Goal: Task Accomplishment & Management: Use online tool/utility

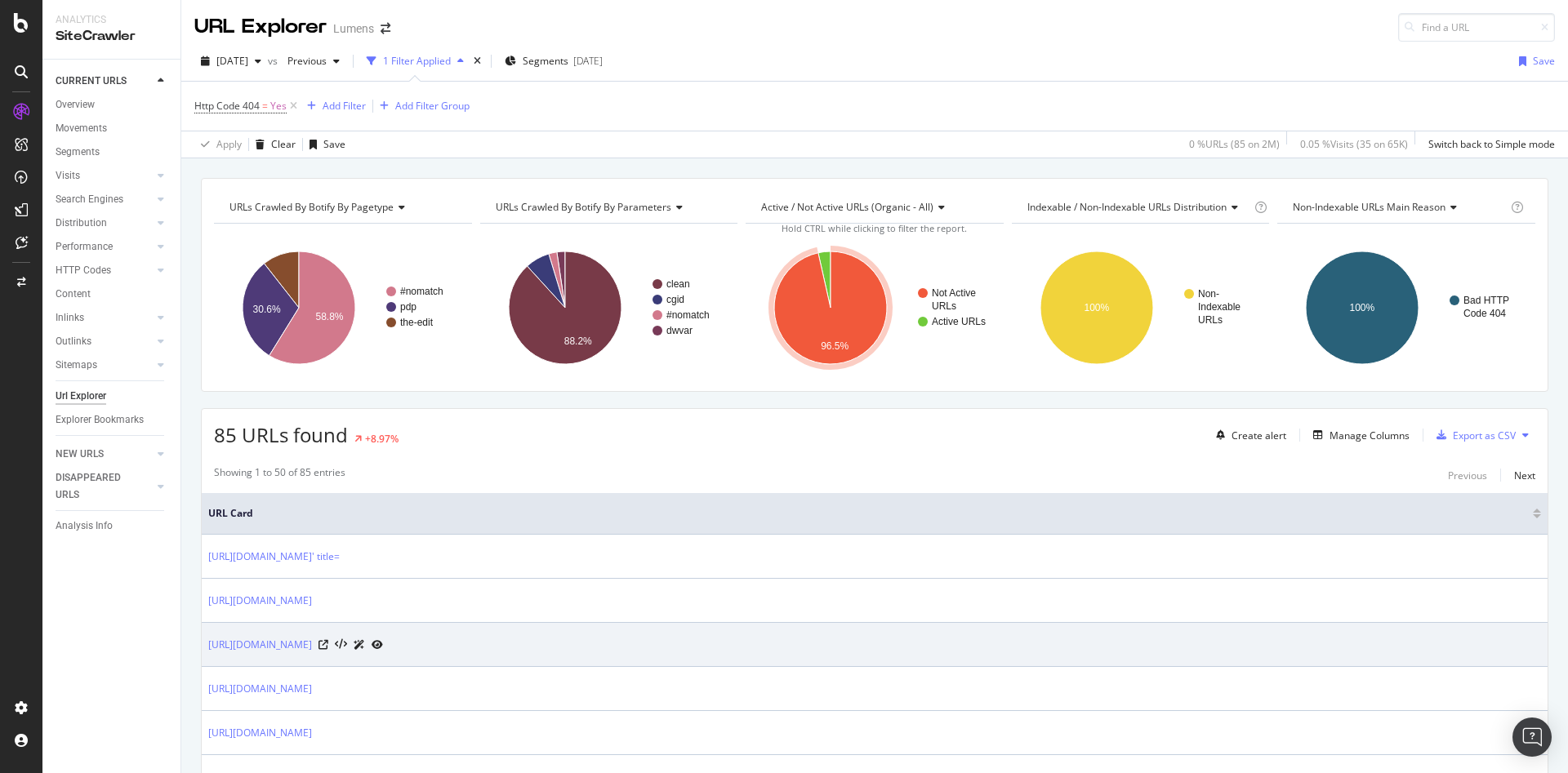
click at [383, 644] on div at bounding box center [351, 644] width 65 height 17
click at [329, 644] on icon at bounding box center [324, 644] width 10 height 10
